Goal: Information Seeking & Learning: Learn about a topic

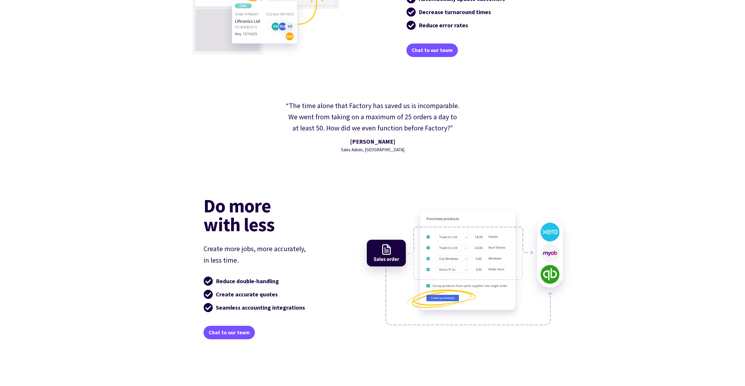
scroll to position [1292, 0]
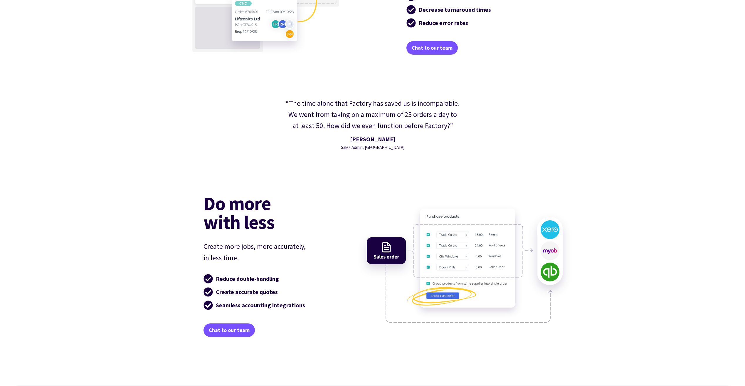
click at [170, 107] on div "“The time alone that Factory has saved us is incomparable. We went from taking …" at bounding box center [372, 124] width 726 height 65
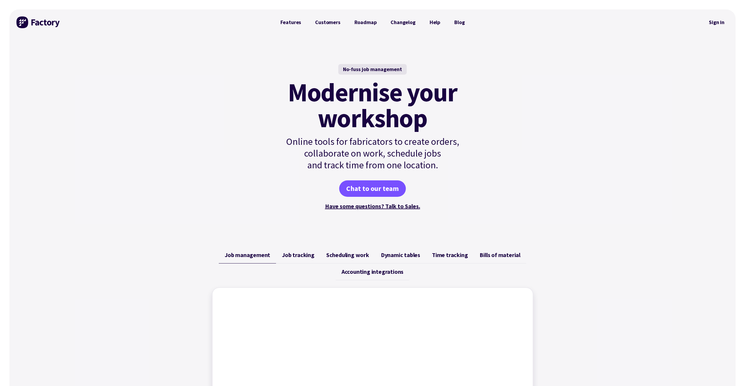
click at [156, 265] on div "Job management Job tracking Scheduling work Dynamic tables Time tracking Bills …" at bounding box center [372, 366] width 726 height 253
click at [297, 22] on link "Features" at bounding box center [290, 22] width 35 height 12
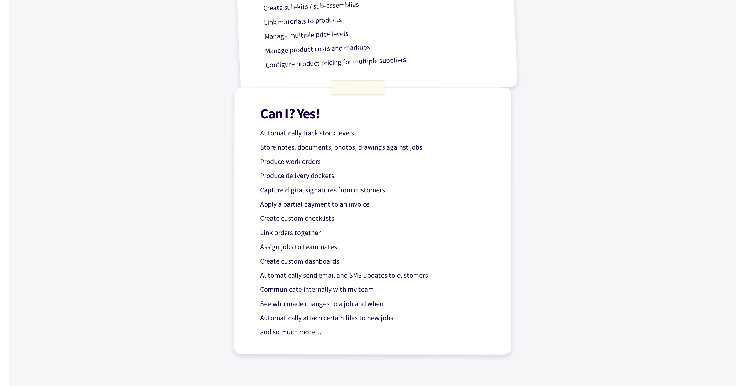
scroll to position [440, 0]
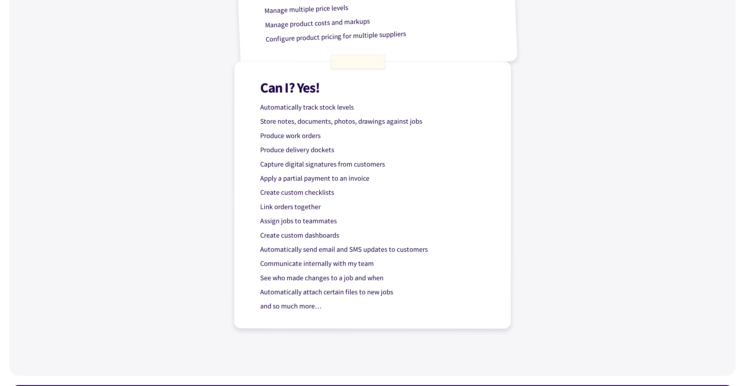
click at [294, 173] on p "Apply a partial payment to an invoice" at bounding box center [377, 178] width 234 height 11
drag, startPoint x: 294, startPoint y: 172, endPoint x: 141, endPoint y: 153, distance: 153.6
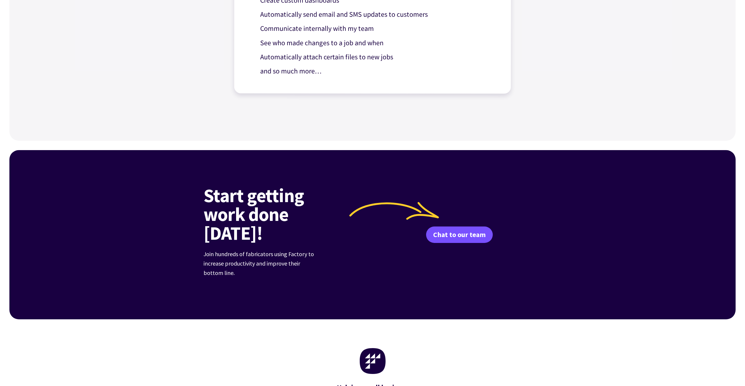
scroll to position [815, 0]
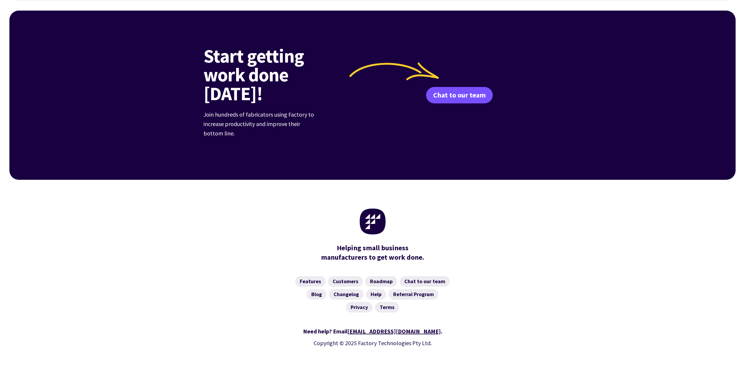
click at [202, 242] on div "Helping small business manufacturers to get work done." at bounding box center [372, 224] width 352 height 89
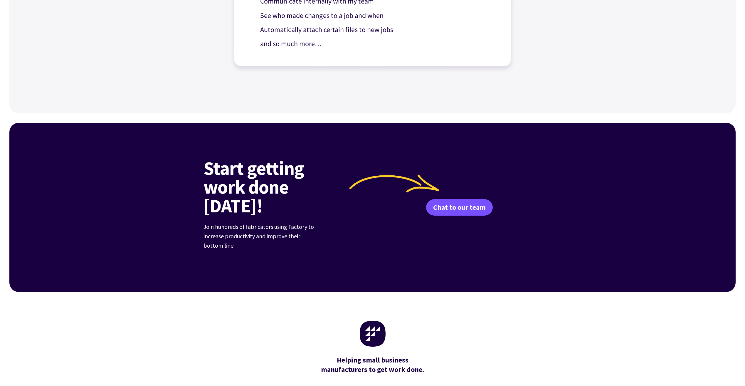
scroll to position [815, 0]
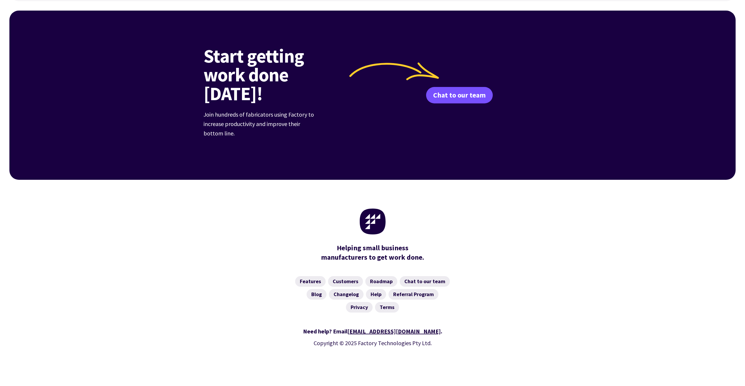
click at [135, 180] on div "Helping small business manufacturers to get work done." at bounding box center [372, 224] width 726 height 89
click at [199, 180] on div "Helping small business manufacturers to get work done." at bounding box center [372, 224] width 352 height 89
